Goal: Task Accomplishment & Management: Complete application form

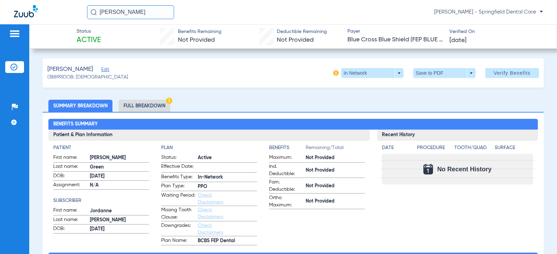
click at [102, 69] on span "Edit" at bounding box center [104, 70] width 6 height 7
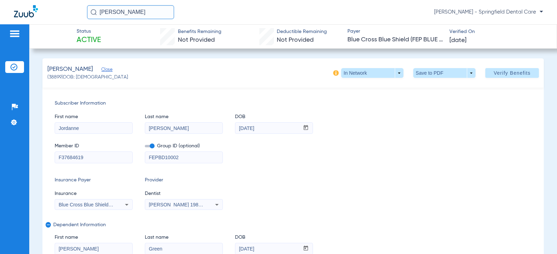
click at [125, 207] on icon at bounding box center [127, 205] width 8 height 8
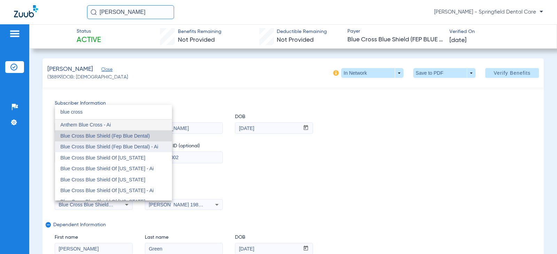
type input "blue cross"
click at [108, 139] on mat-option "Blue Cross Blue Shield (Fep Blue Dental)" at bounding box center [113, 136] width 117 height 11
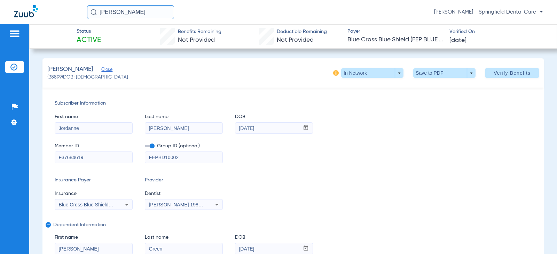
click at [157, 205] on span "[PERSON_NAME] 1982829420" at bounding box center [183, 205] width 69 height 6
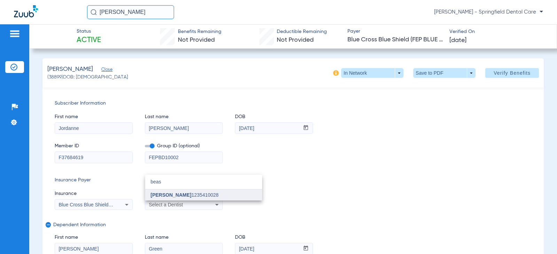
type input "beas"
click at [165, 199] on mat-option "[PERSON_NAME] 1235410028" at bounding box center [203, 195] width 117 height 11
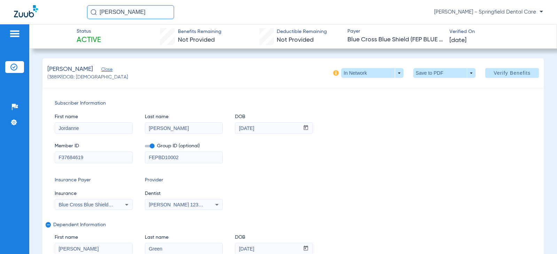
click at [88, 157] on input "F37684619" at bounding box center [93, 157] width 77 height 11
click at [503, 74] on span "Verify Benefits" at bounding box center [512, 73] width 37 height 6
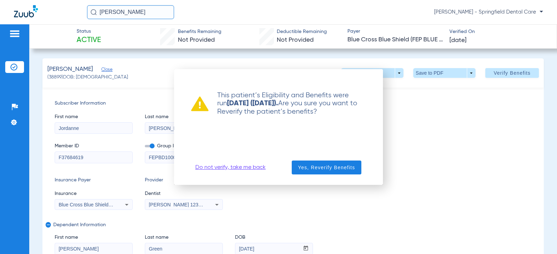
click at [291, 168] on div "Yes, Reverify Benefits" at bounding box center [327, 168] width 96 height 14
click at [304, 169] on span "Yes, Reverify Benefits" at bounding box center [326, 167] width 57 height 7
